Goal: Task Accomplishment & Management: Manage account settings

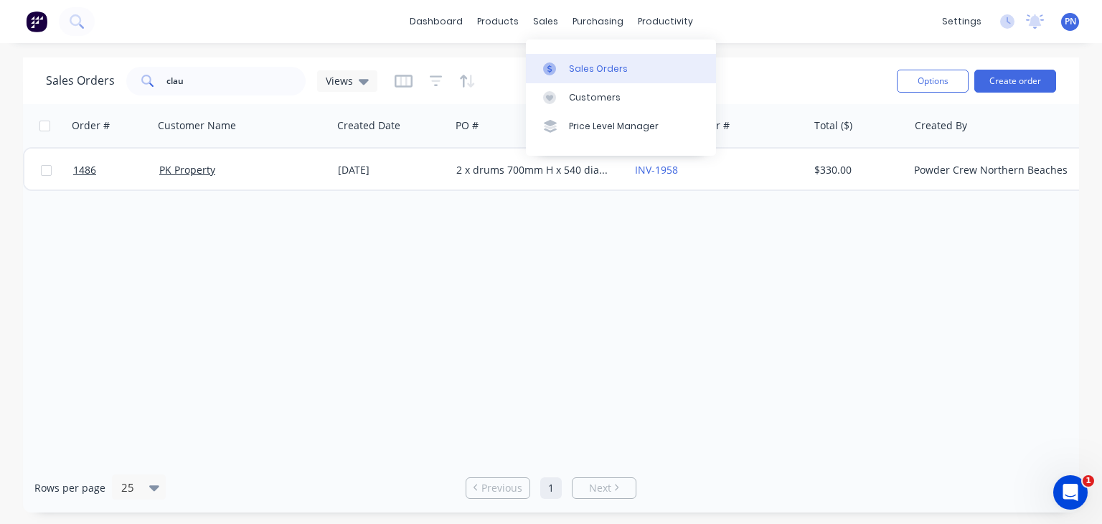
click at [593, 69] on div "Sales Orders" at bounding box center [598, 68] width 59 height 13
click at [588, 62] on div "Sales Orders" at bounding box center [598, 68] width 59 height 13
click at [574, 238] on div "Order # Customer Name Created Date PO # Accounting Order # Total ($) Created By…" at bounding box center [551, 283] width 1056 height 359
click at [82, 23] on icon at bounding box center [77, 21] width 14 height 14
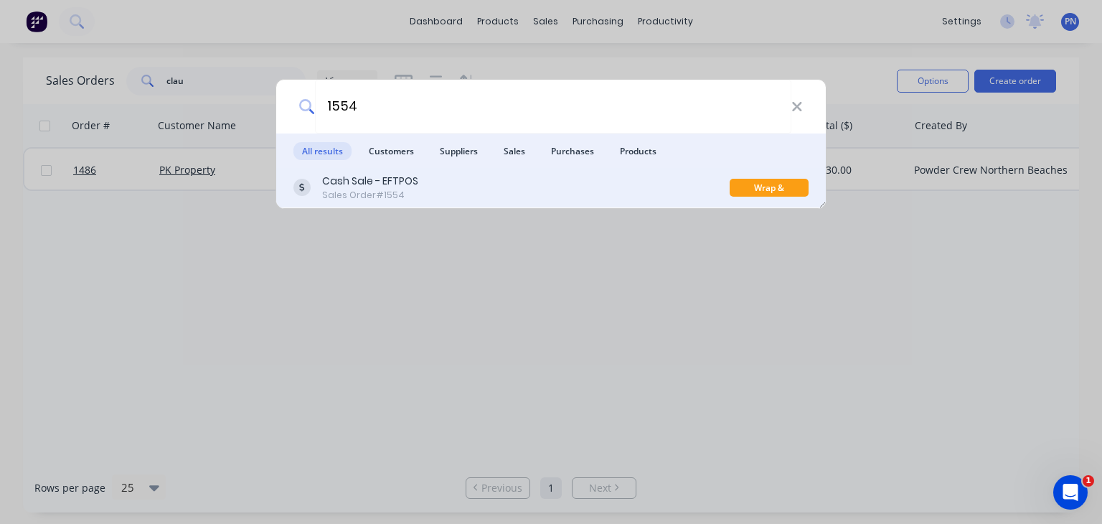
type input "1554"
click at [482, 179] on div "Cash Sale - EFTPOS Sales Order #1554" at bounding box center [512, 188] width 436 height 28
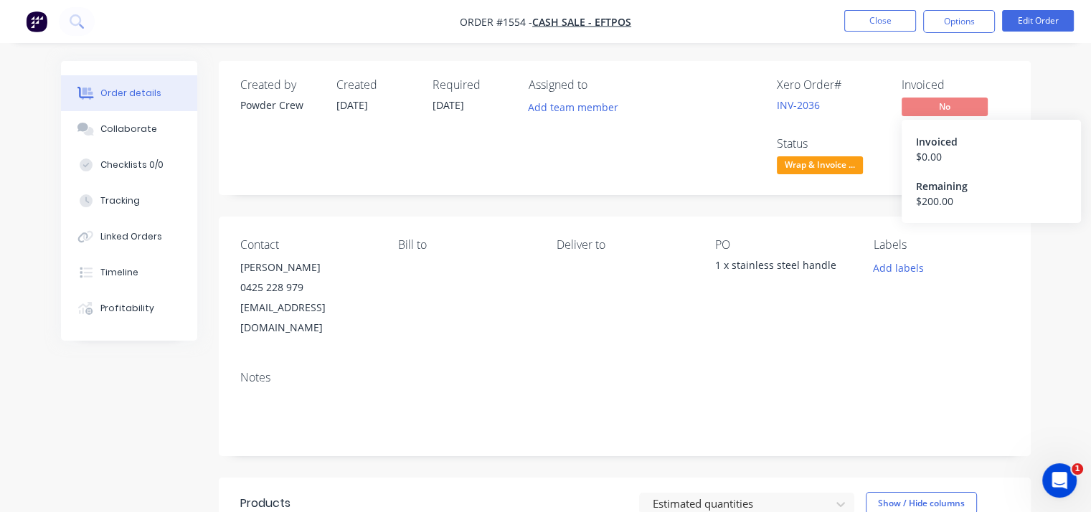
click at [943, 110] on span "No" at bounding box center [945, 107] width 86 height 18
click at [936, 110] on span "No" at bounding box center [945, 107] width 86 height 18
click at [938, 21] on button "Options" at bounding box center [960, 21] width 72 height 23
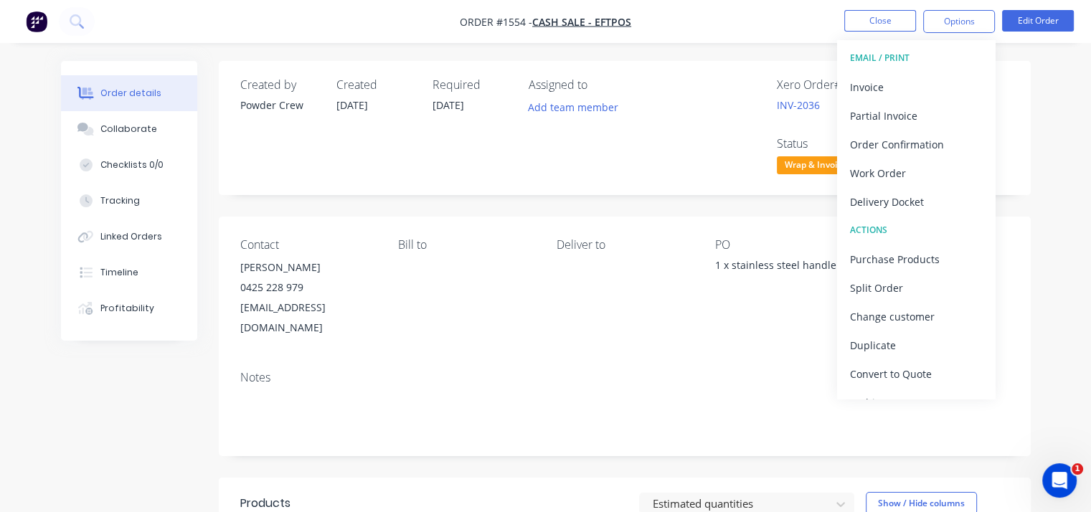
click at [1036, 140] on div "Order details Collaborate Checklists 0/0 Tracking Linked Orders Timeline Profit…" at bounding box center [546, 456] width 999 height 790
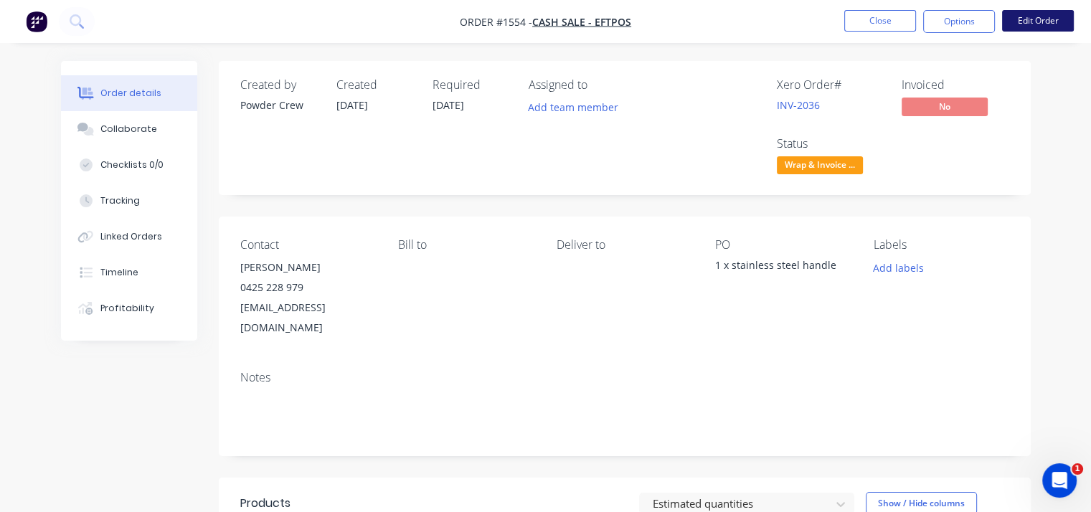
click at [1036, 22] on button "Edit Order" at bounding box center [1039, 21] width 72 height 22
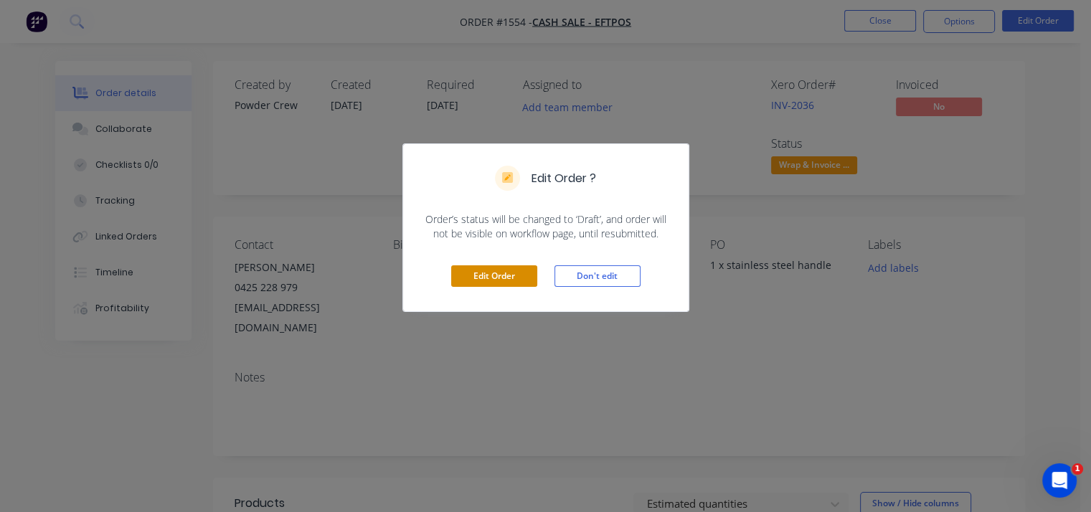
click at [515, 282] on button "Edit Order" at bounding box center [494, 277] width 86 height 22
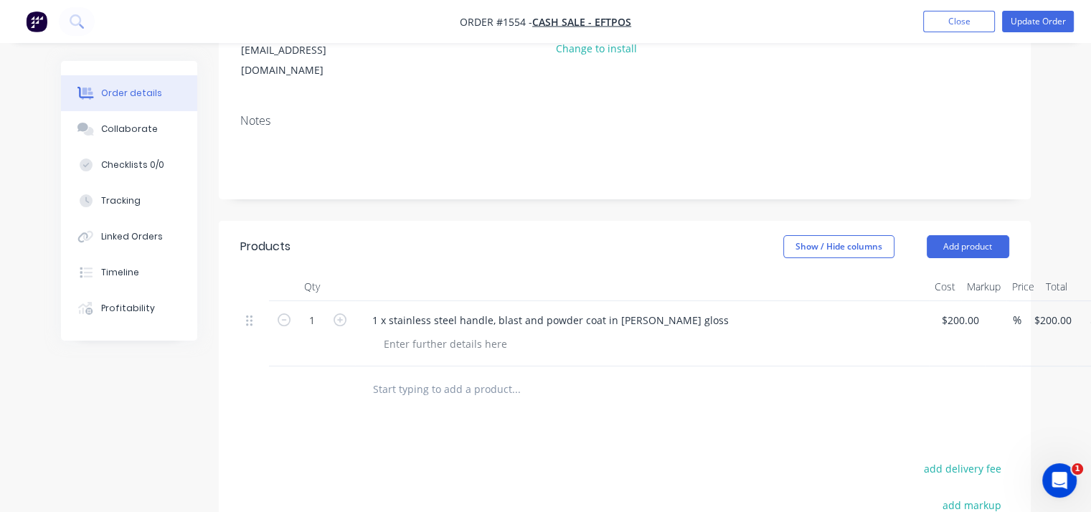
scroll to position [287, 0]
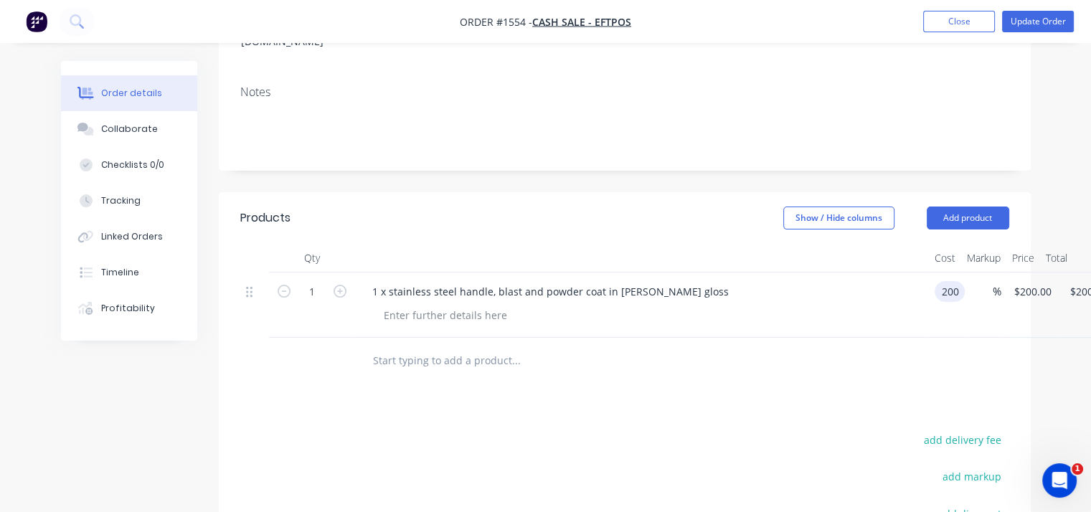
click at [957, 281] on input "200" at bounding box center [953, 291] width 24 height 21
type input "$0.00"
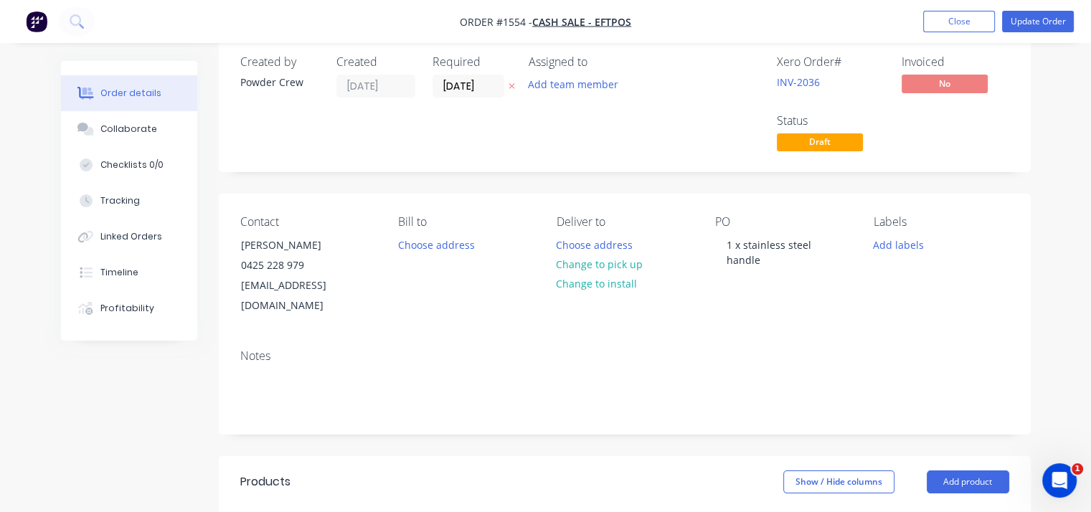
scroll to position [0, 0]
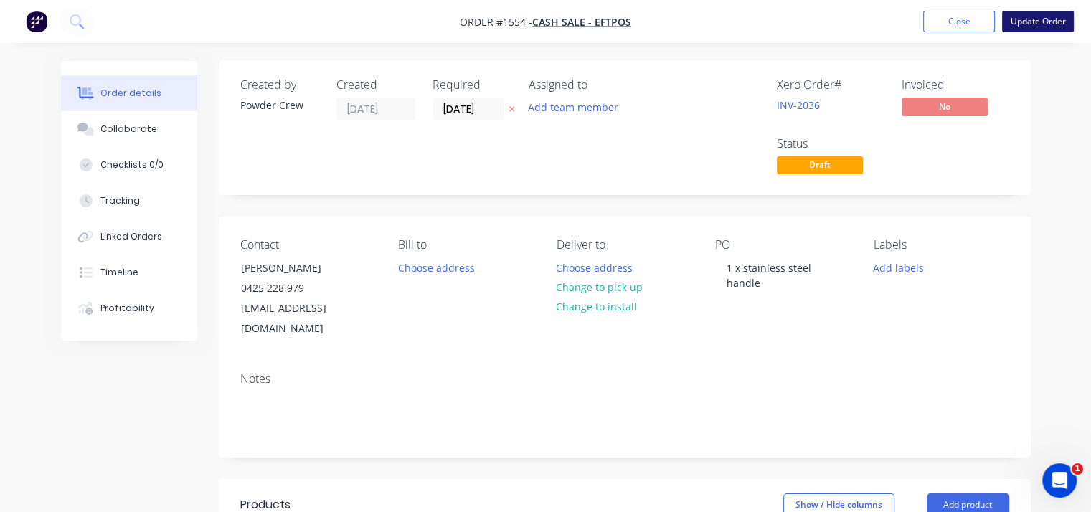
click at [1038, 24] on button "Update Order" at bounding box center [1039, 22] width 72 height 22
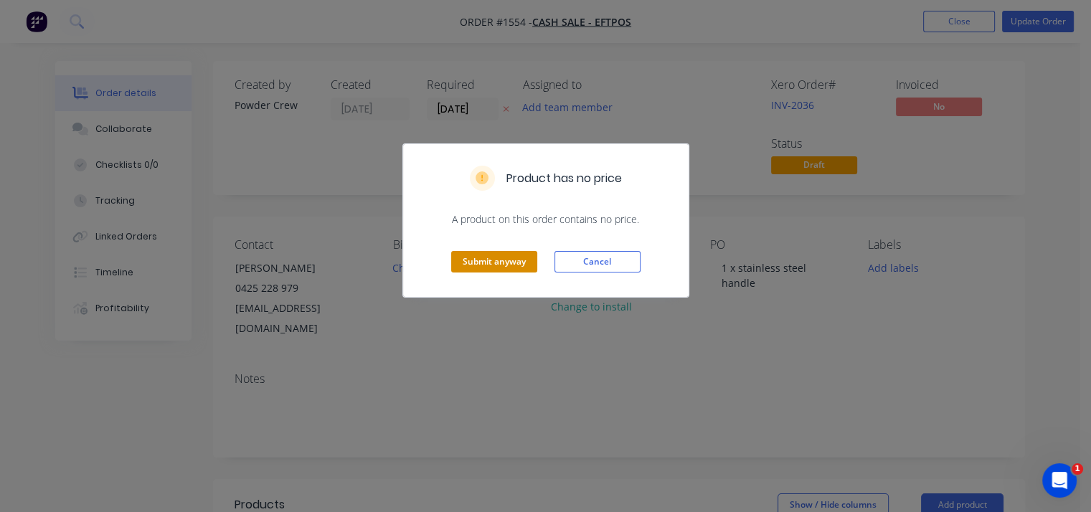
click at [504, 259] on button "Submit anyway" at bounding box center [494, 262] width 86 height 22
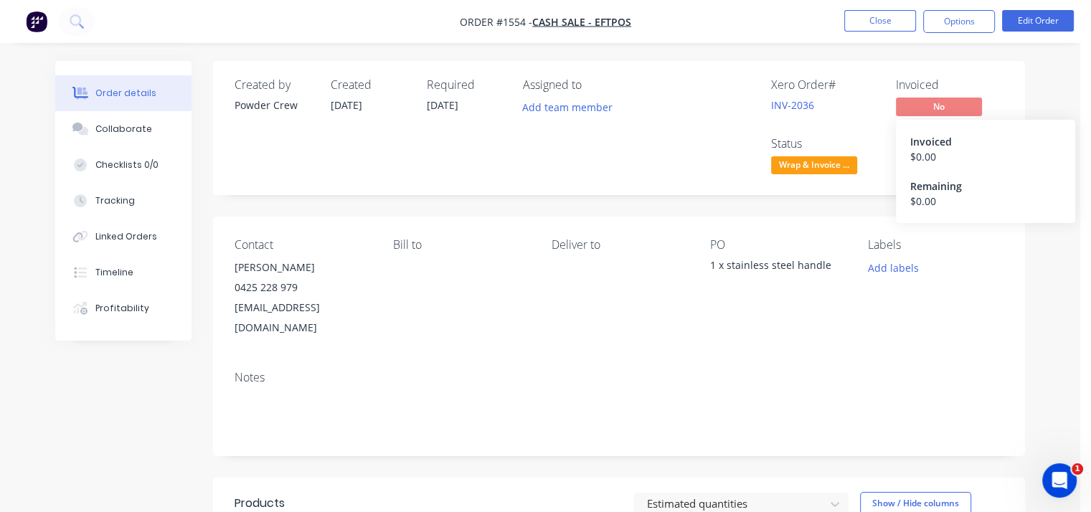
click at [946, 104] on span "No" at bounding box center [939, 107] width 86 height 18
click at [954, 21] on button "Options" at bounding box center [960, 21] width 72 height 23
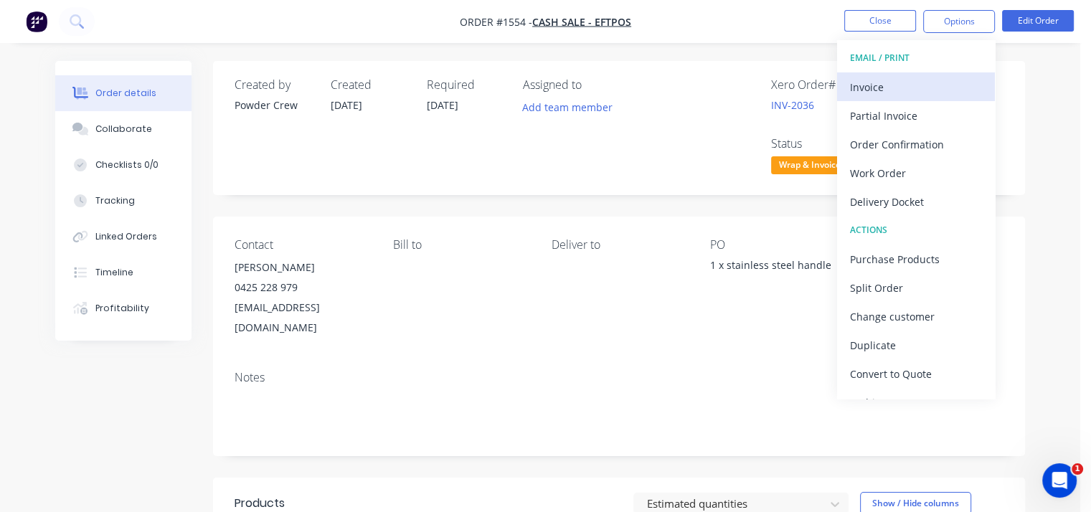
click at [898, 83] on div "Invoice" at bounding box center [916, 87] width 132 height 21
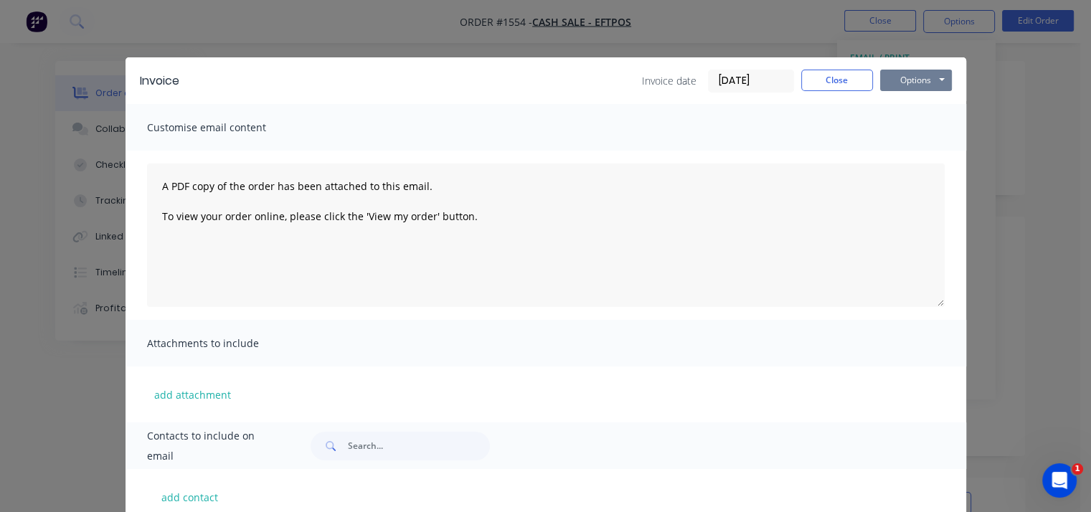
click at [891, 80] on button "Options" at bounding box center [917, 81] width 72 height 22
click at [914, 128] on button "Print" at bounding box center [927, 130] width 92 height 24
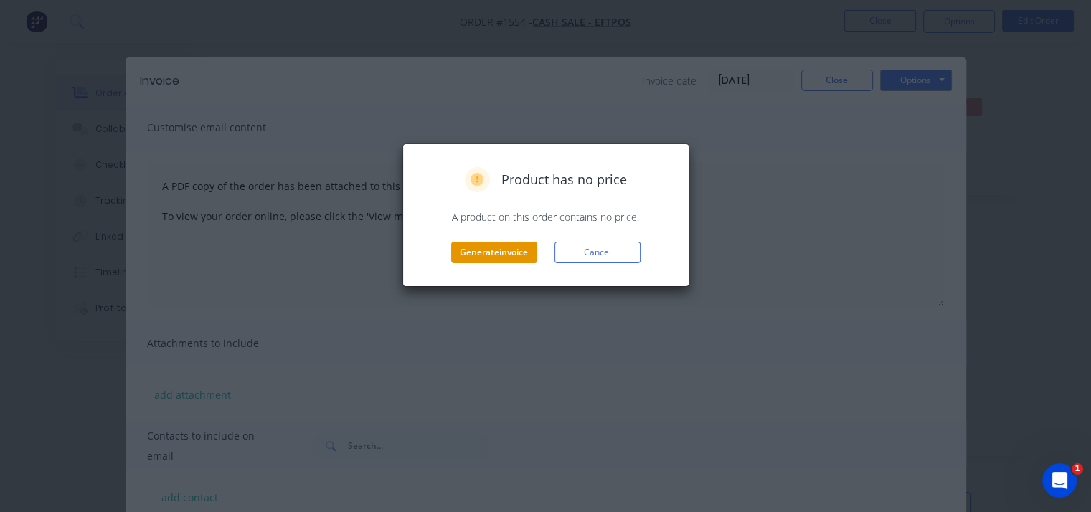
click at [494, 249] on button "Generate invoice" at bounding box center [494, 253] width 86 height 22
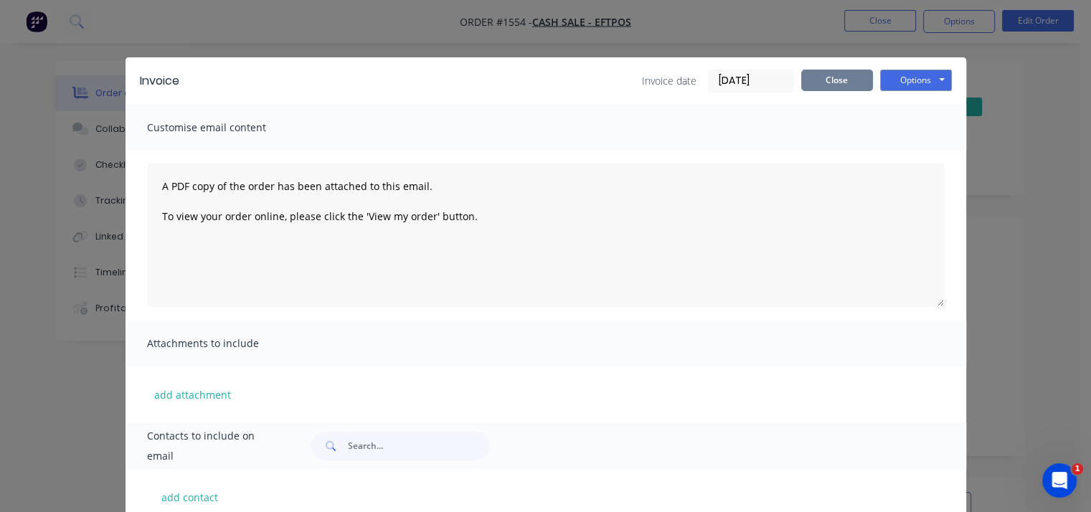
click at [816, 75] on button "Close" at bounding box center [838, 81] width 72 height 22
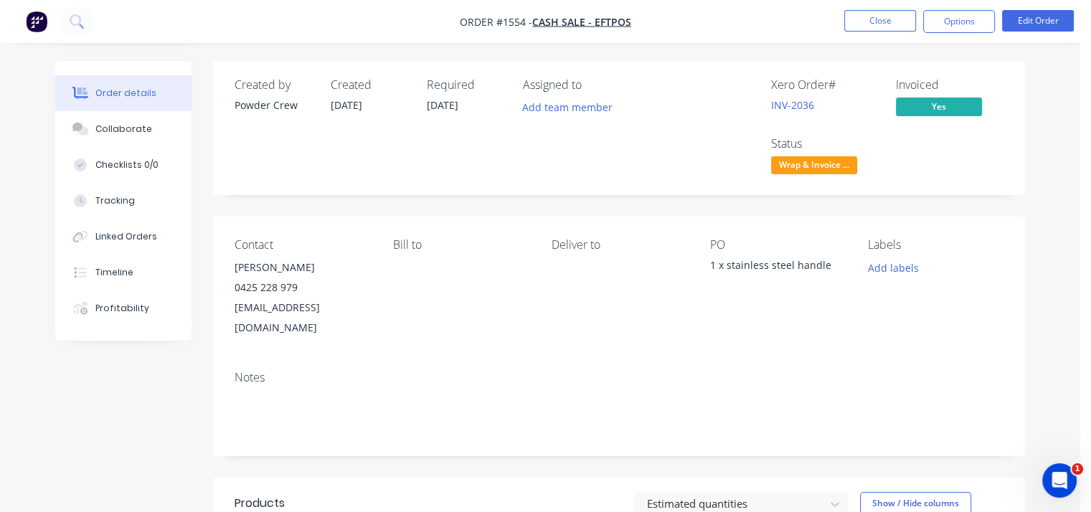
click at [1000, 169] on div "Xero Order # INV-2036 Invoiced Yes Status Wrap & Invoice ..." at bounding box center [835, 128] width 337 height 100
click at [825, 165] on span "Wrap & Invoice ..." at bounding box center [814, 165] width 86 height 18
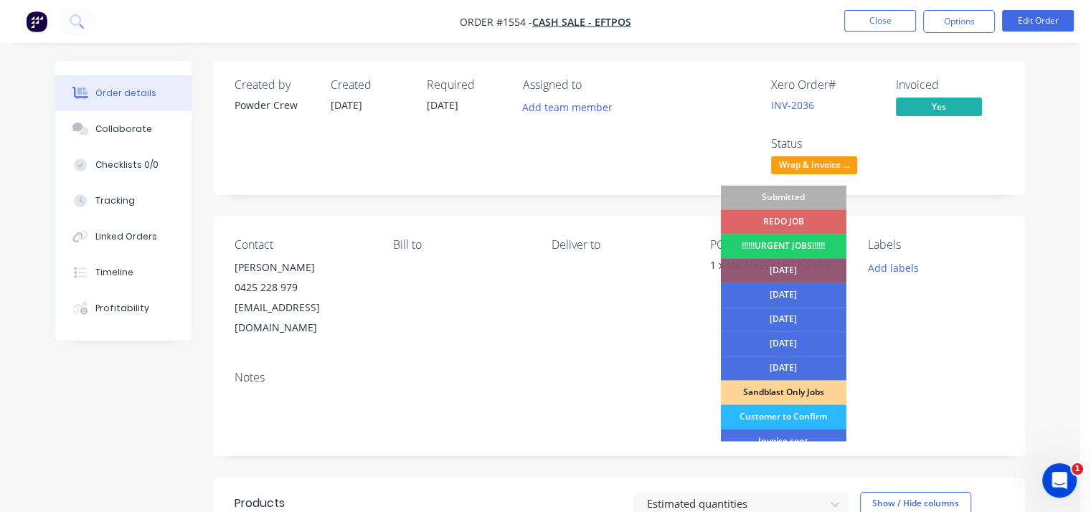
click at [1002, 159] on div "Xero Order # INV-2036 Invoiced Yes Status Wrap & Invoice ... Submitted REDO JOB…" at bounding box center [835, 128] width 337 height 100
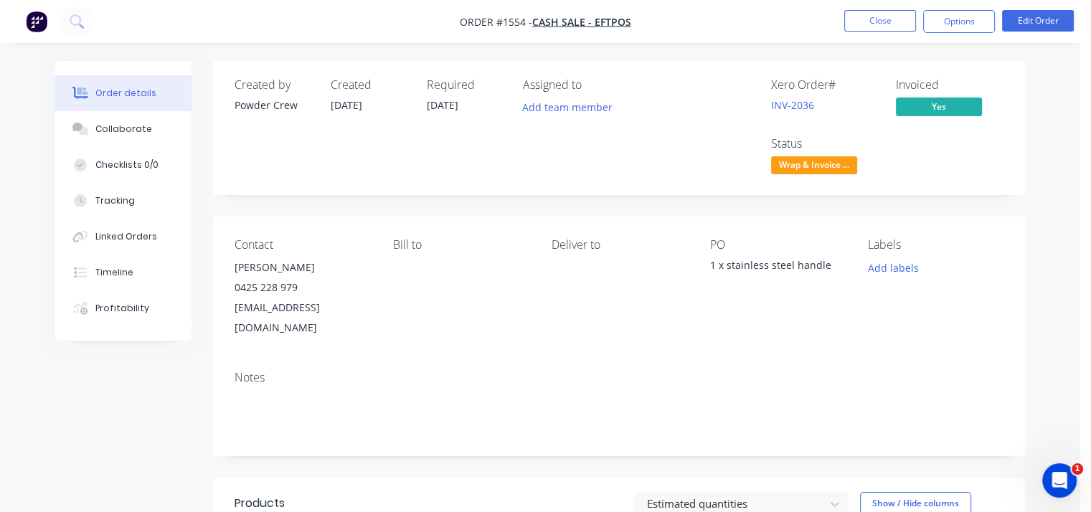
click at [830, 160] on body "Order #1554 - Cash Sale - EFTPOS Close Options Edit Order Order details Collabo…" at bounding box center [545, 425] width 1091 height 851
click at [830, 160] on span "Wrap & Invoice ..." at bounding box center [814, 165] width 86 height 18
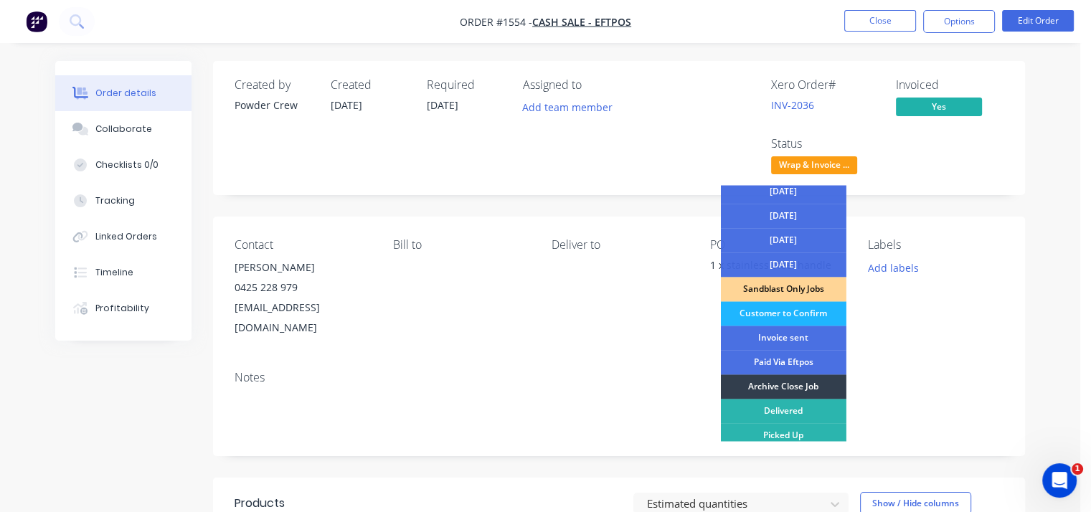
scroll to position [104, 0]
click at [776, 388] on div "Archive Close Job" at bounding box center [784, 386] width 126 height 24
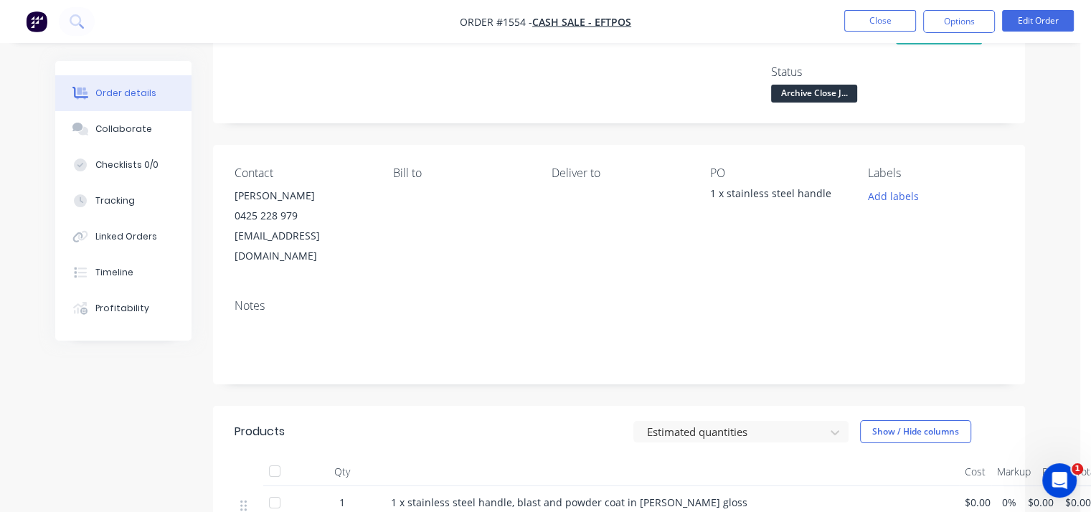
click at [1027, 123] on div "Order details Collaborate Checklists 0/0 Tracking Linked Orders Timeline Profit…" at bounding box center [540, 384] width 999 height 790
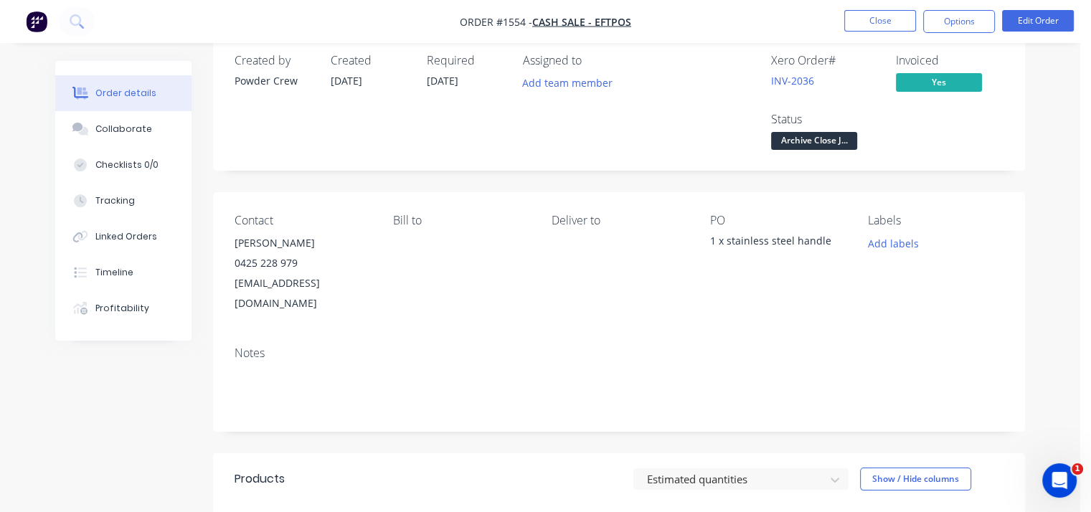
scroll to position [0, 0]
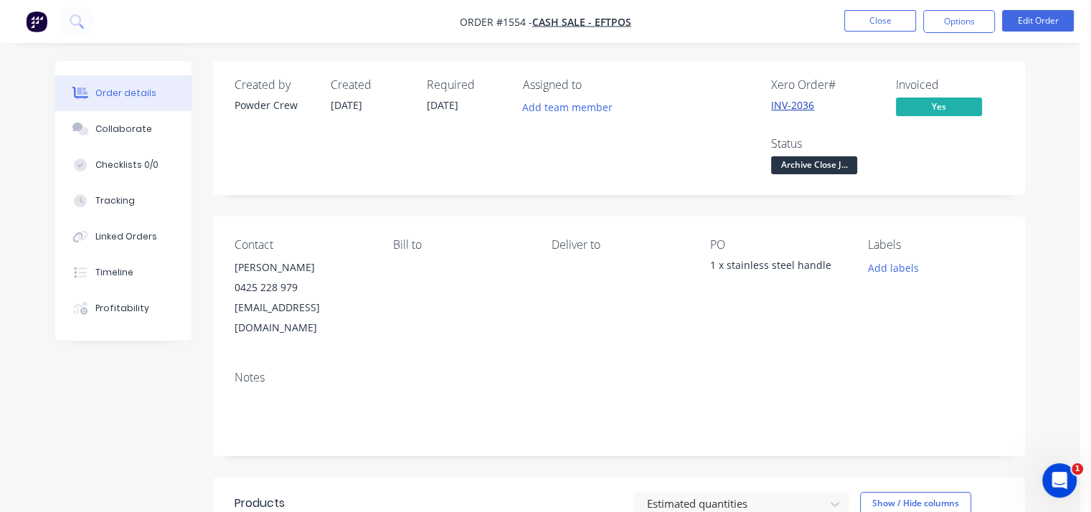
click at [801, 106] on link "INV-2036" at bounding box center [792, 105] width 43 height 14
click at [1023, 26] on button "Edit Order" at bounding box center [1039, 21] width 72 height 22
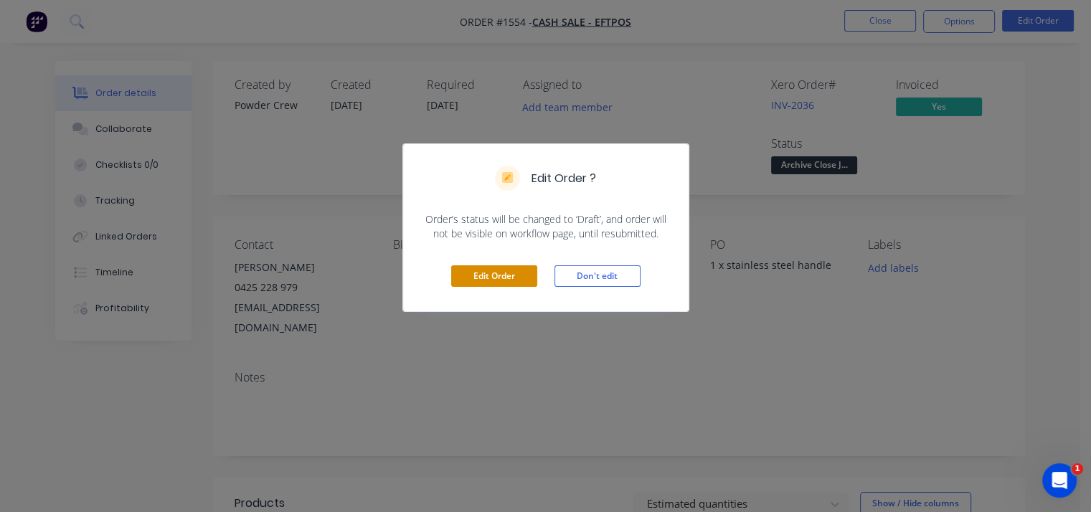
click at [494, 280] on button "Edit Order" at bounding box center [494, 277] width 86 height 22
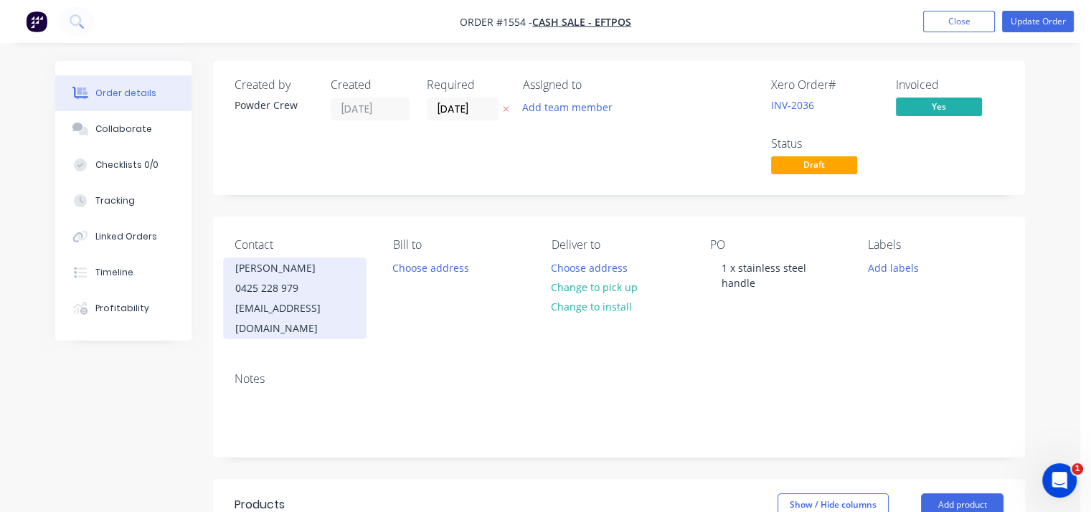
click at [281, 292] on div "0425 228 979" at bounding box center [294, 288] width 119 height 20
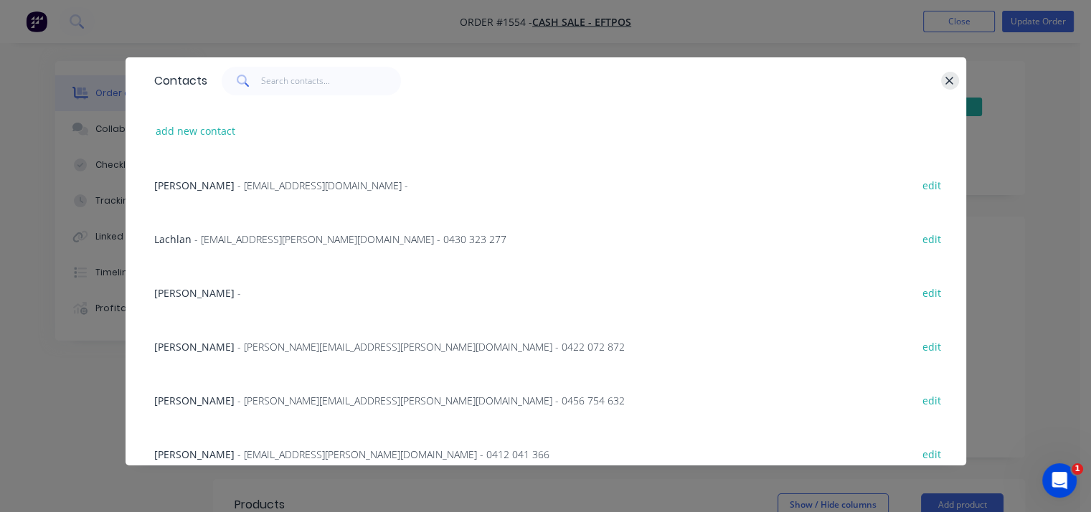
click at [942, 75] on button "button" at bounding box center [951, 81] width 18 height 18
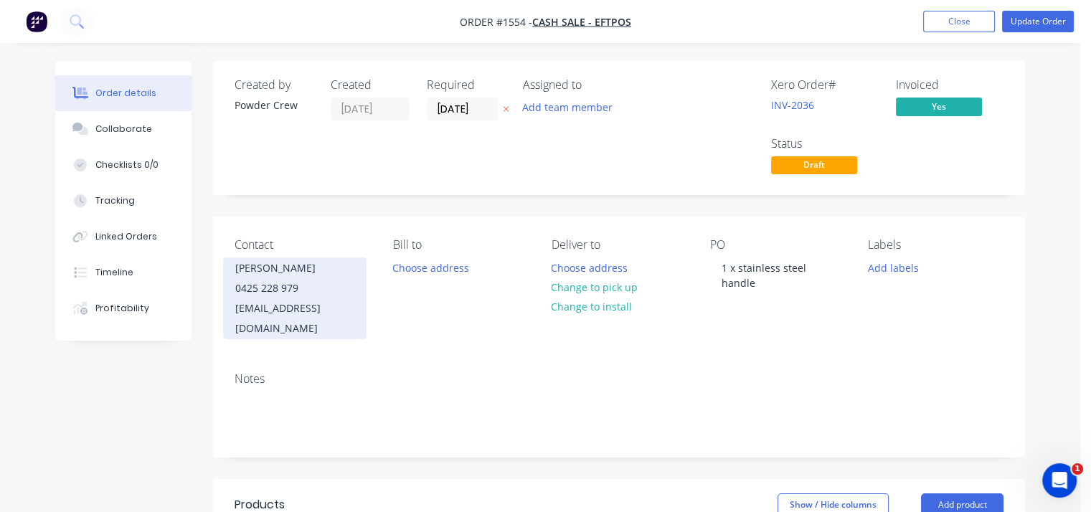
click at [271, 286] on div "0425 228 979" at bounding box center [294, 288] width 119 height 20
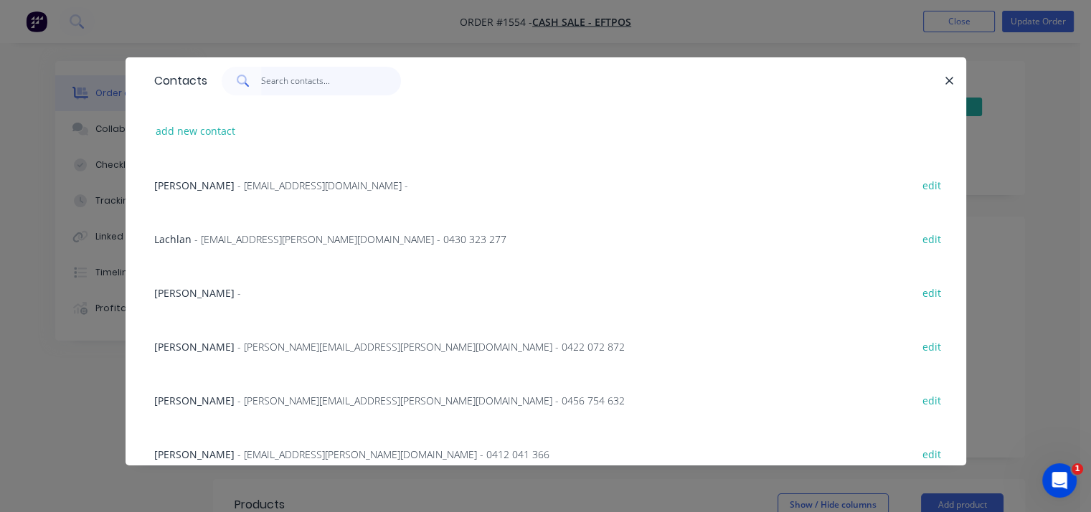
click at [287, 80] on input "text" at bounding box center [331, 81] width 140 height 29
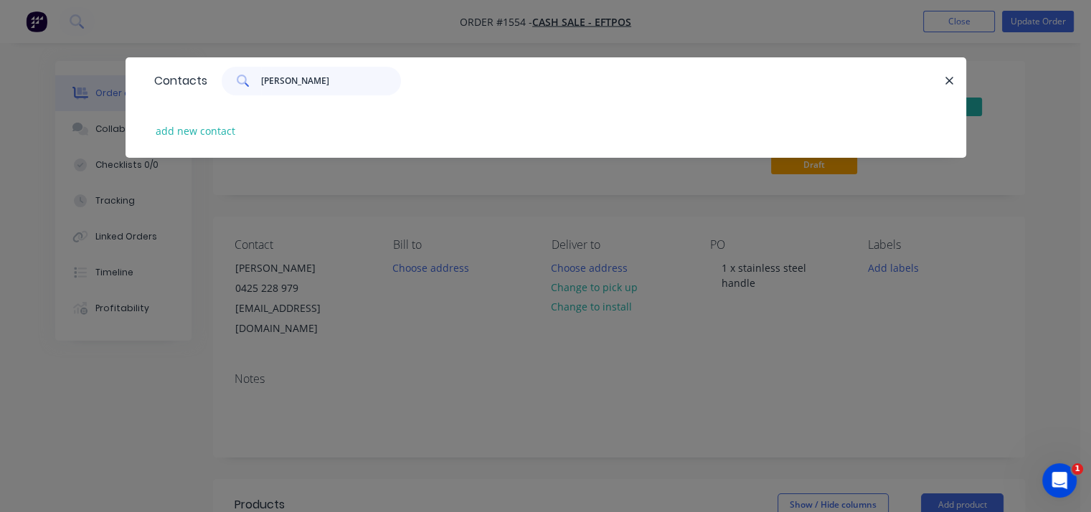
type input "[PERSON_NAME]"
click at [956, 81] on button "button" at bounding box center [951, 81] width 18 height 18
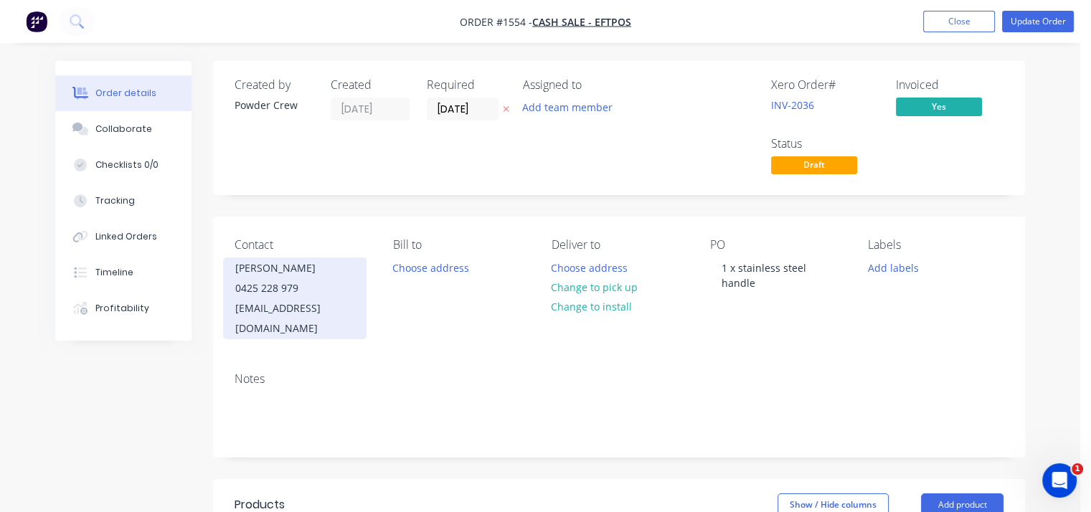
click at [290, 304] on div "[EMAIL_ADDRESS][DOMAIN_NAME]" at bounding box center [294, 319] width 119 height 40
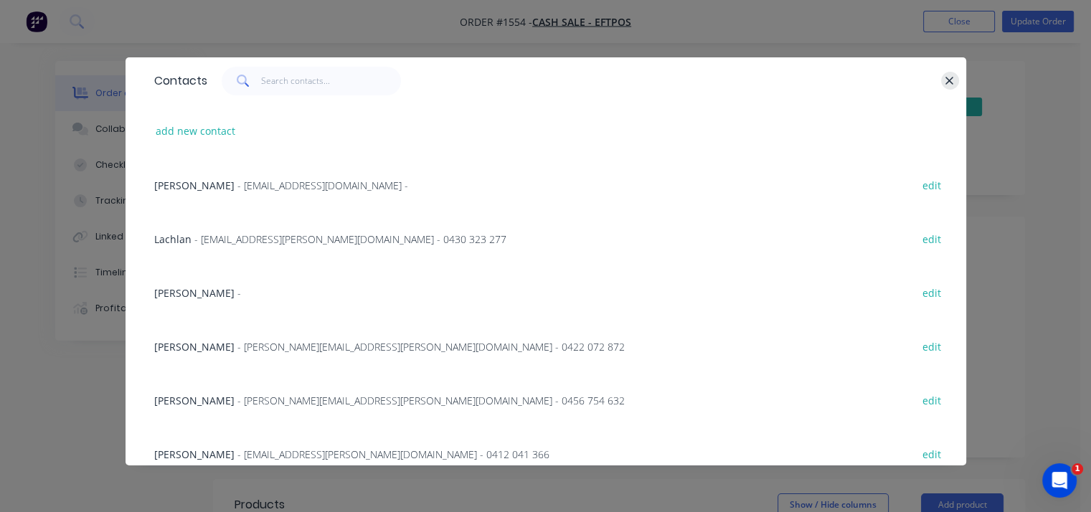
click at [945, 76] on icon "button" at bounding box center [949, 81] width 9 height 13
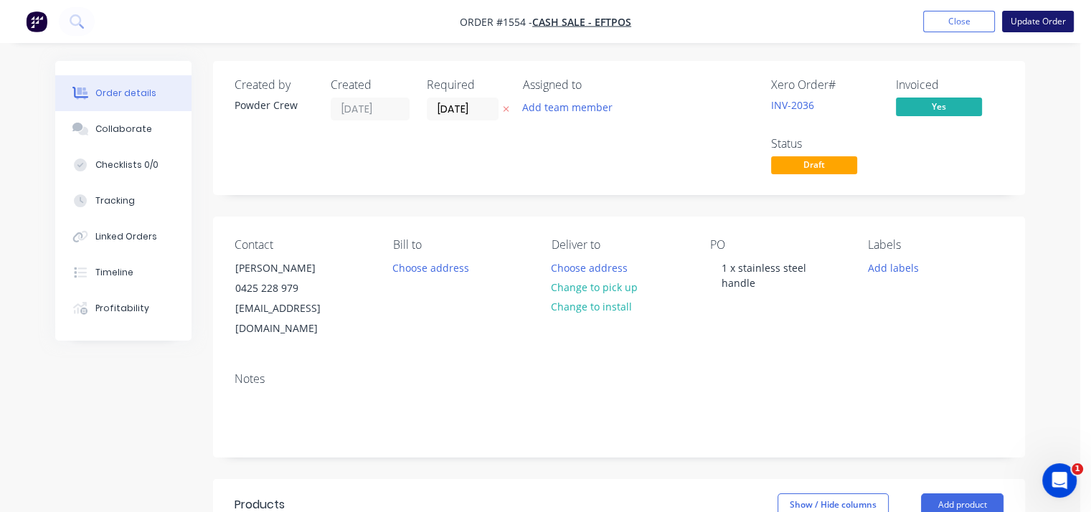
click at [1038, 26] on button "Update Order" at bounding box center [1039, 22] width 72 height 22
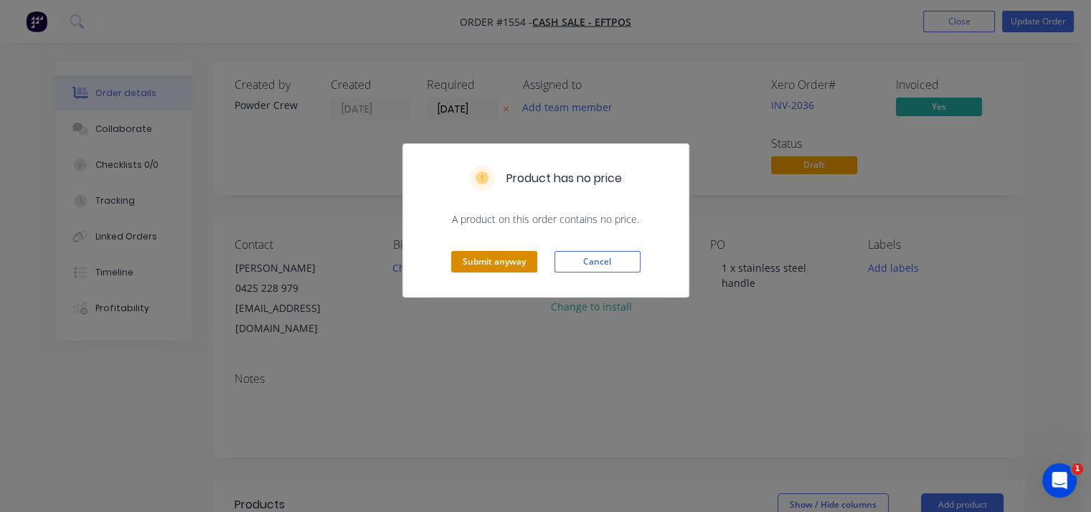
click at [511, 253] on button "Submit anyway" at bounding box center [494, 262] width 86 height 22
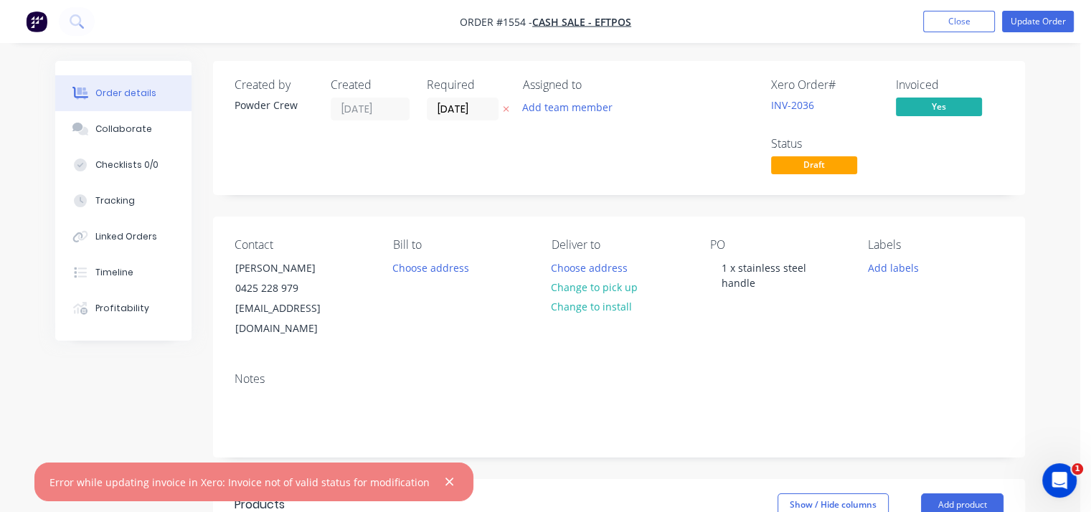
click at [1013, 73] on div "Created by Powder Crew Created [DATE] Required [DATE] Assigned to Add team memb…" at bounding box center [619, 128] width 812 height 134
click at [801, 100] on link "INV-2036" at bounding box center [792, 105] width 43 height 14
click at [832, 162] on span "Draft" at bounding box center [814, 165] width 86 height 18
click at [805, 166] on span "Draft" at bounding box center [814, 165] width 86 height 18
click at [973, 23] on button "Close" at bounding box center [960, 22] width 72 height 22
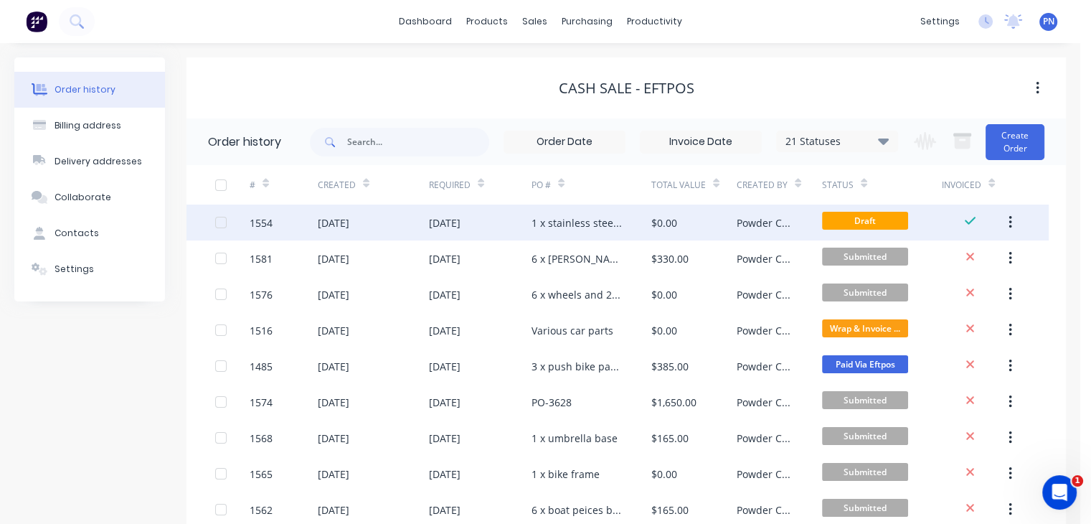
click at [629, 219] on div "1 x stainless steel handle" at bounding box center [592, 223] width 120 height 36
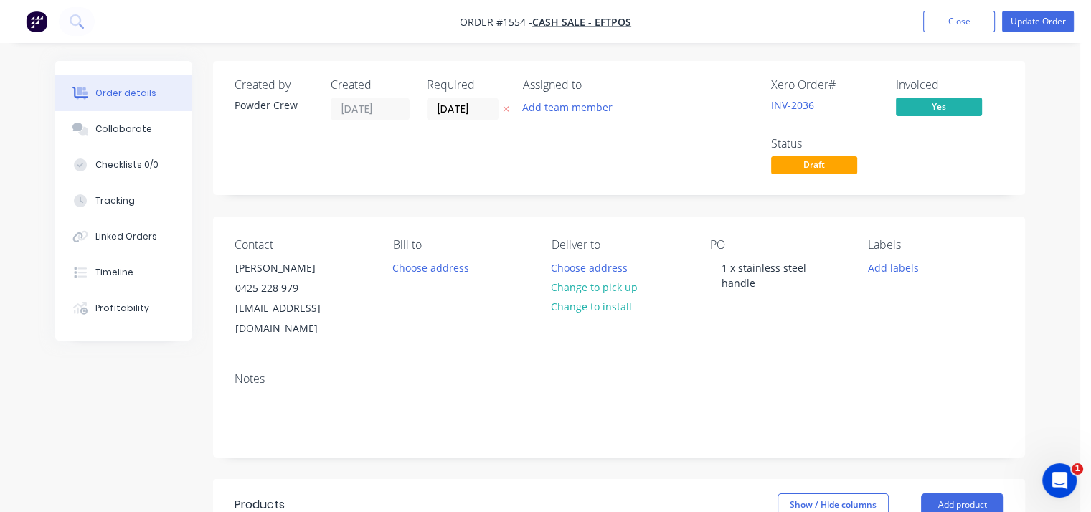
click at [824, 159] on span "Draft" at bounding box center [814, 165] width 86 height 18
click at [1024, 16] on button "Update Order" at bounding box center [1039, 22] width 72 height 22
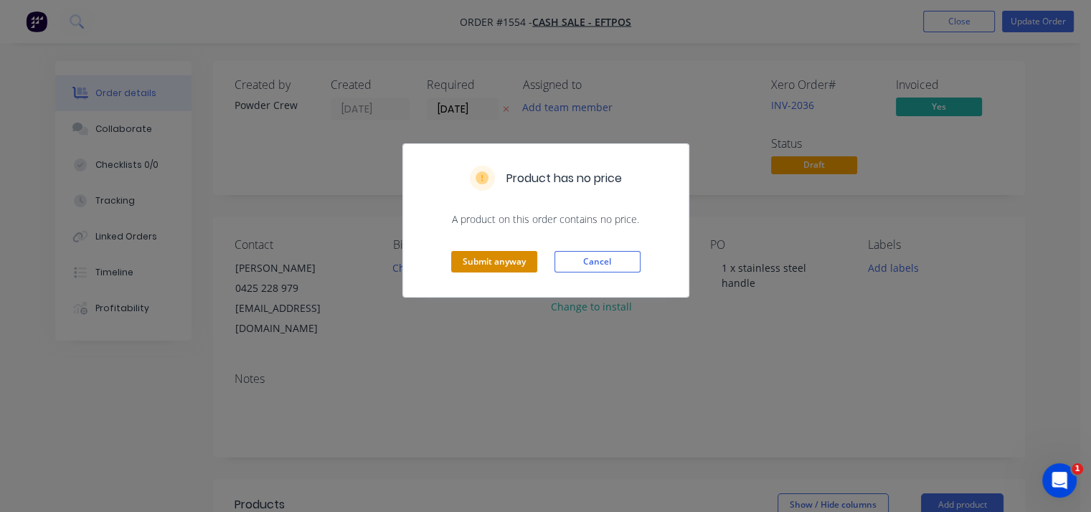
click at [512, 260] on button "Submit anyway" at bounding box center [494, 262] width 86 height 22
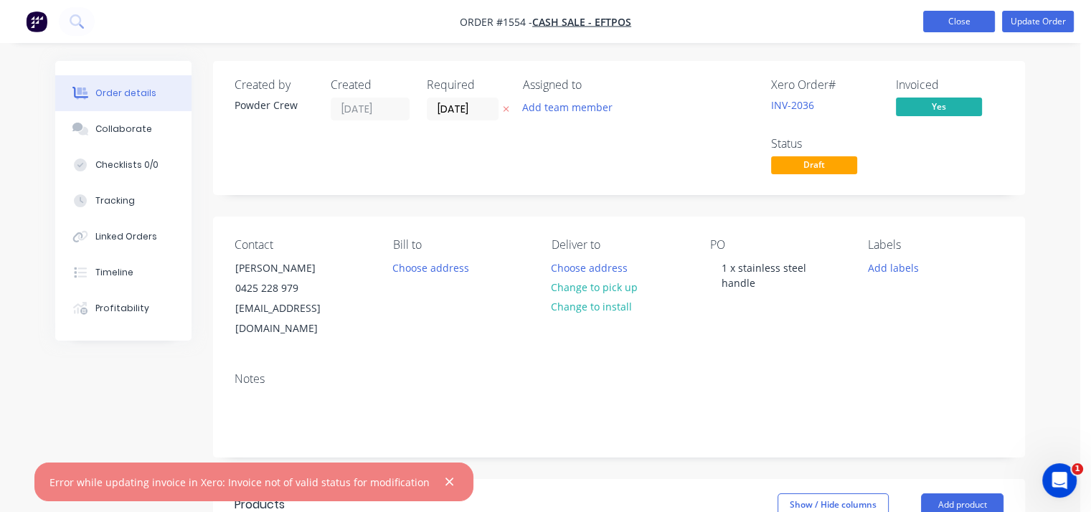
click at [992, 18] on button "Close" at bounding box center [960, 22] width 72 height 22
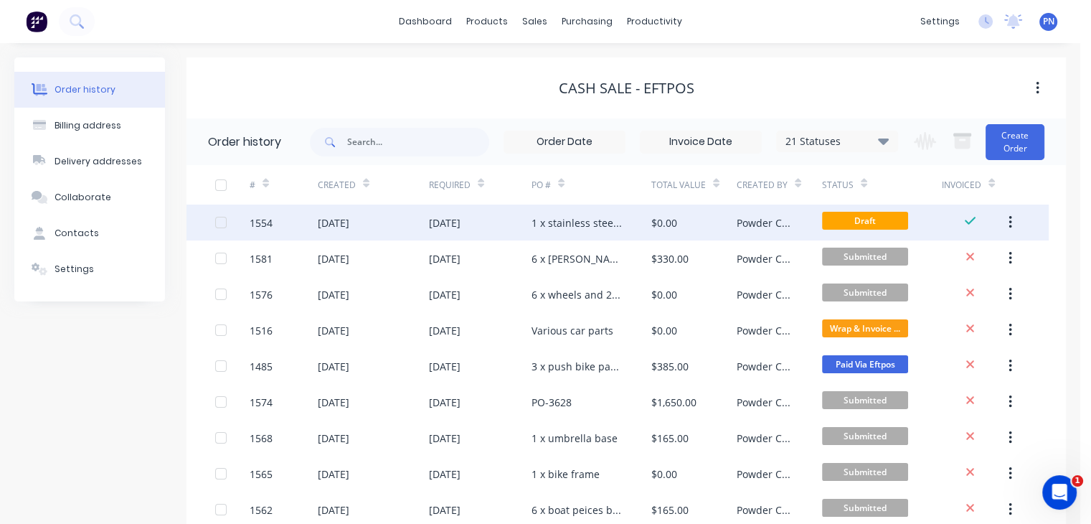
click at [1010, 218] on icon "button" at bounding box center [1010, 222] width 3 height 13
click at [939, 255] on div "Archive" at bounding box center [959, 260] width 111 height 21
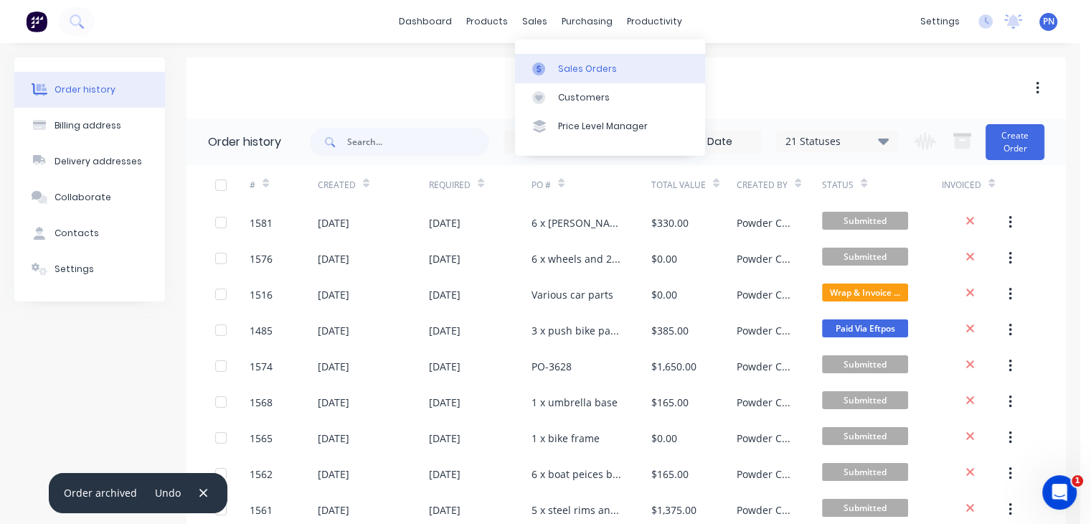
click at [550, 66] on div at bounding box center [543, 68] width 22 height 13
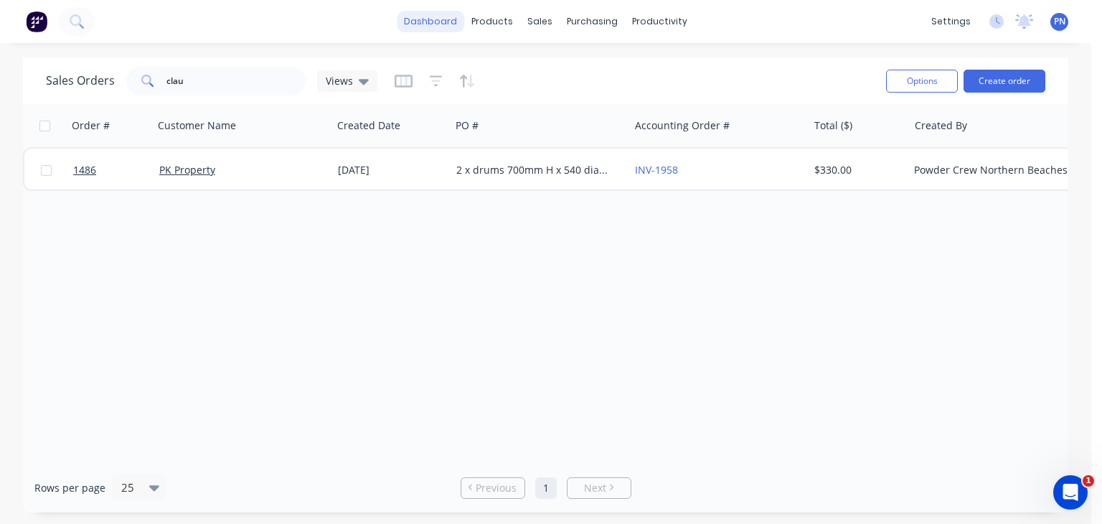
click at [442, 21] on link "dashboard" at bounding box center [430, 22] width 67 height 22
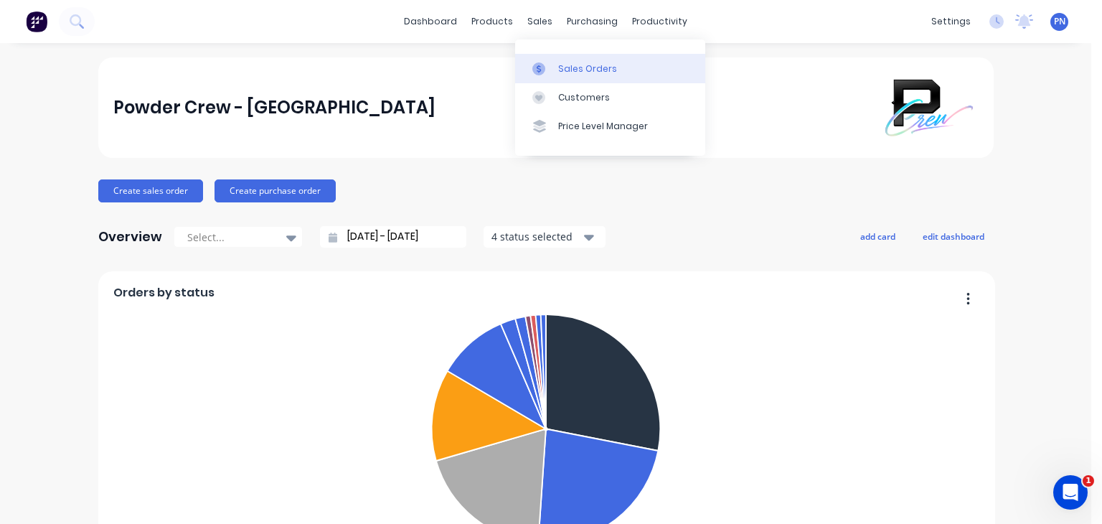
click at [560, 61] on link "Sales Orders" at bounding box center [610, 68] width 190 height 29
